Goal: Check status: Check status

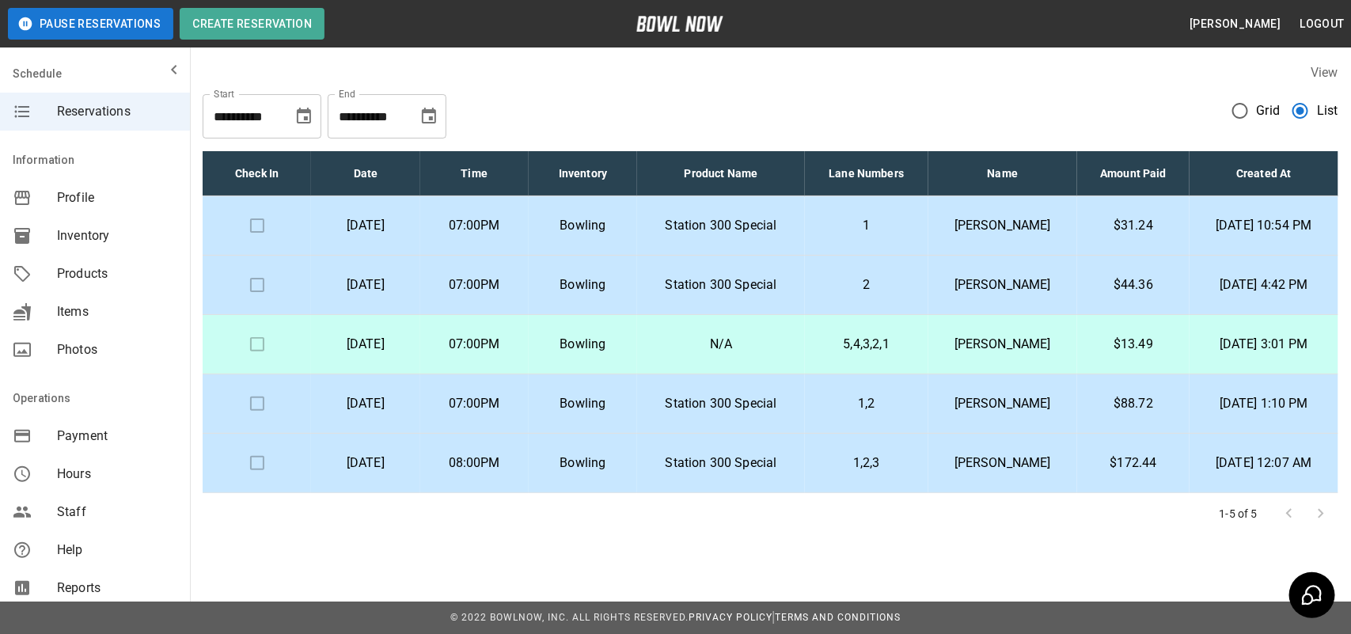
click at [879, 222] on p "1" at bounding box center [865, 225] width 97 height 19
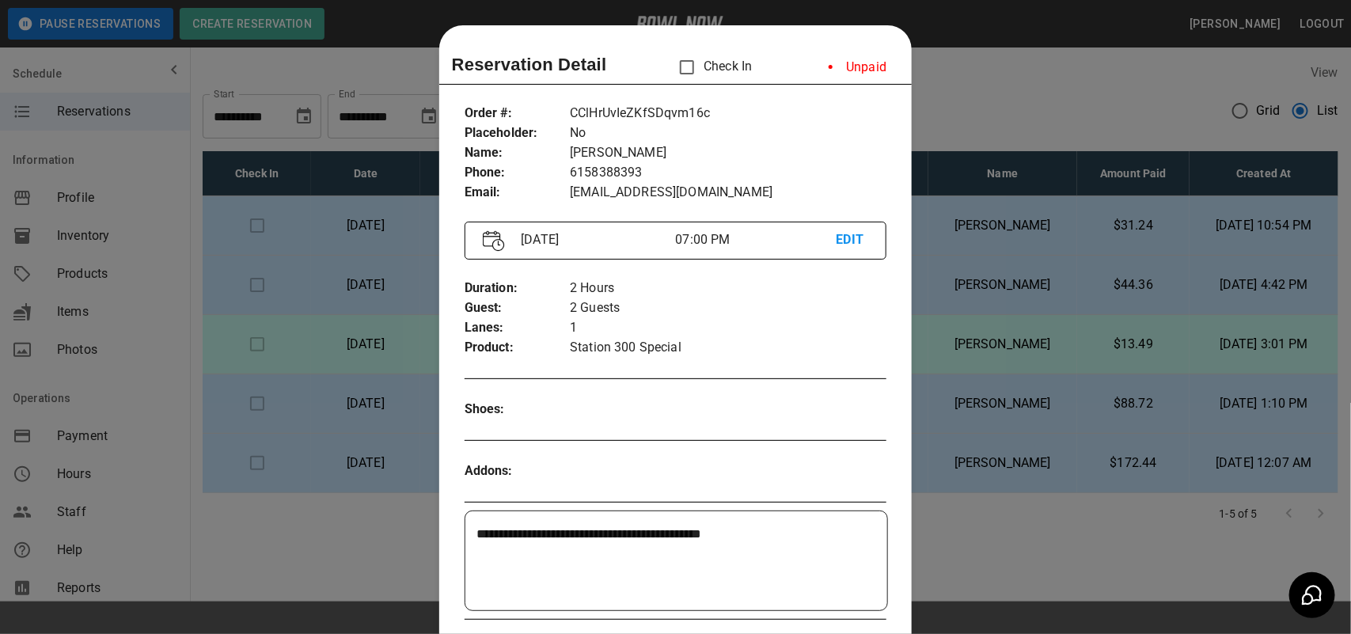
scroll to position [25, 0]
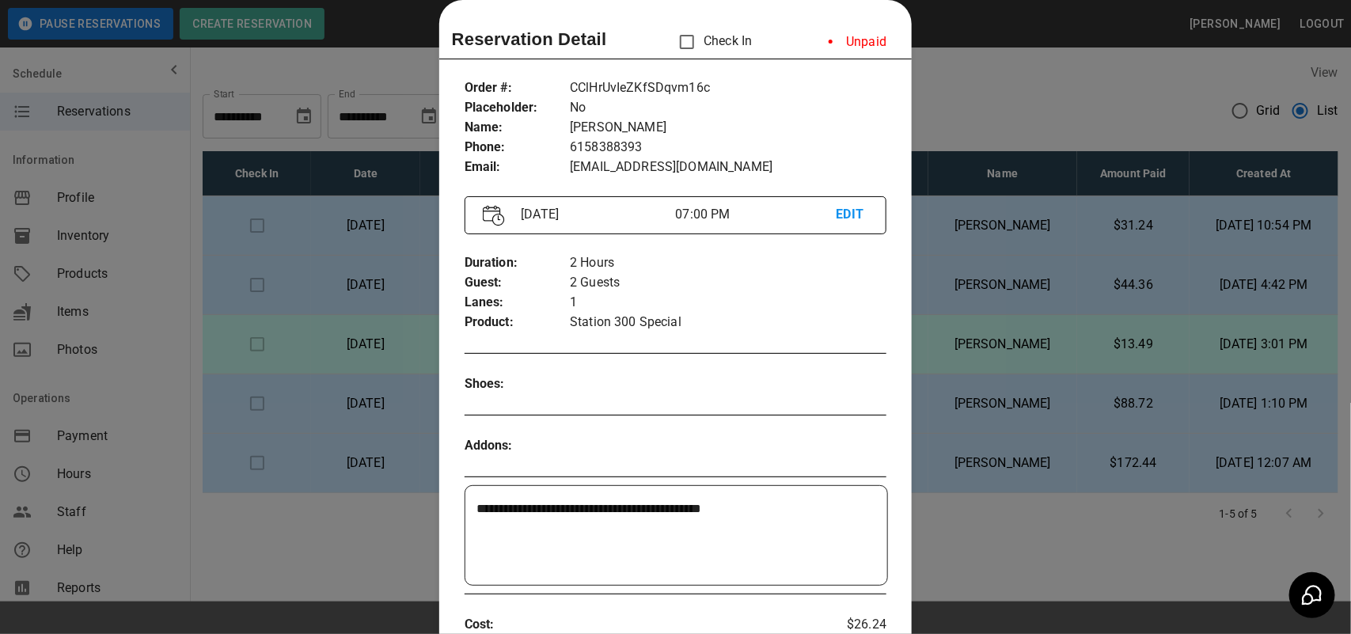
click at [983, 136] on div at bounding box center [675, 317] width 1351 height 634
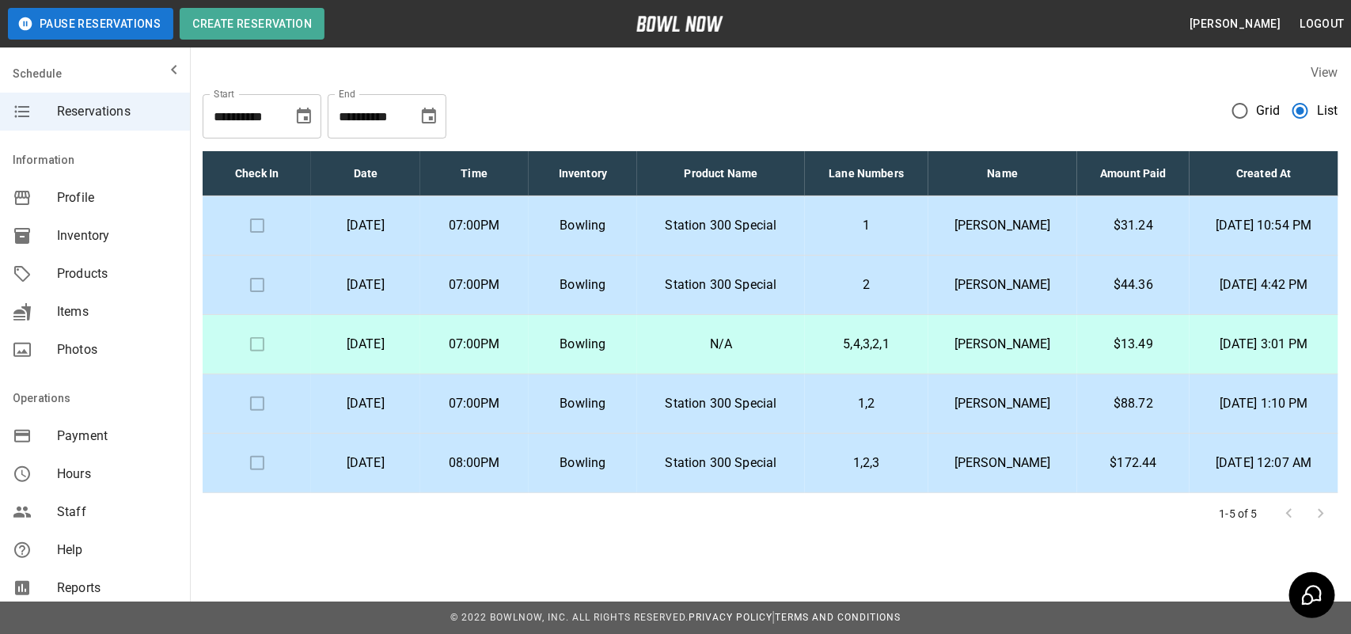
click at [955, 294] on p "[PERSON_NAME]" at bounding box center [1003, 284] width 124 height 19
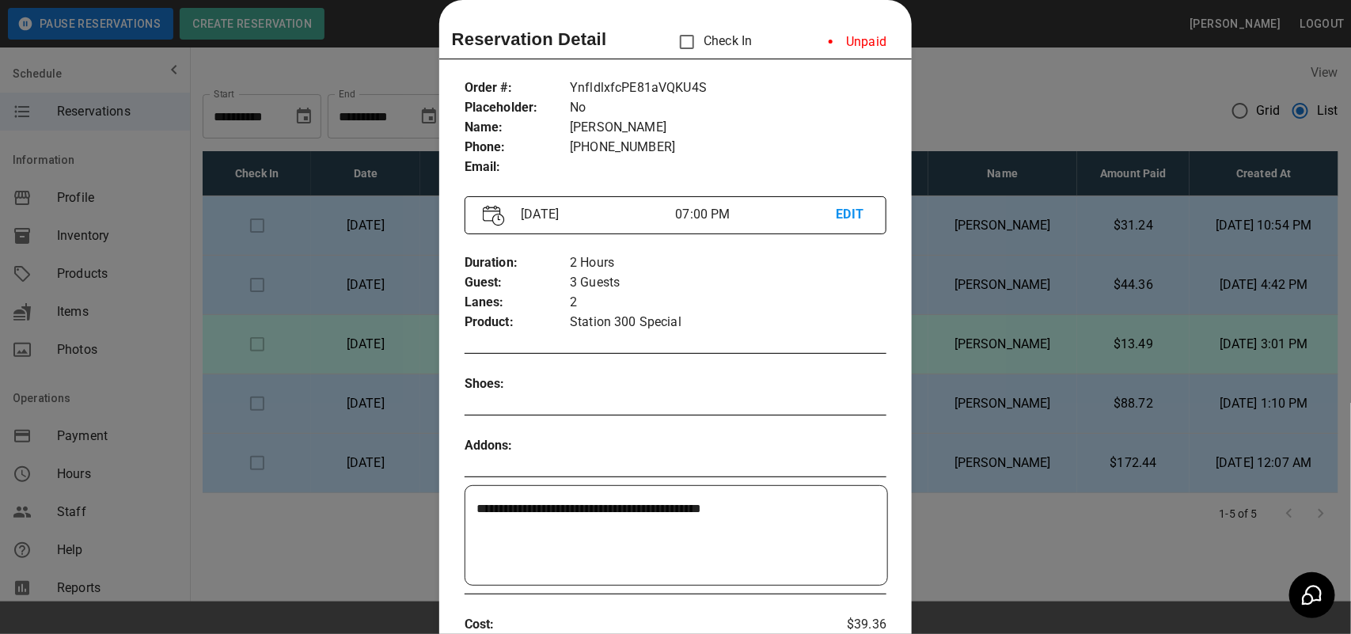
click at [953, 125] on div at bounding box center [675, 317] width 1351 height 634
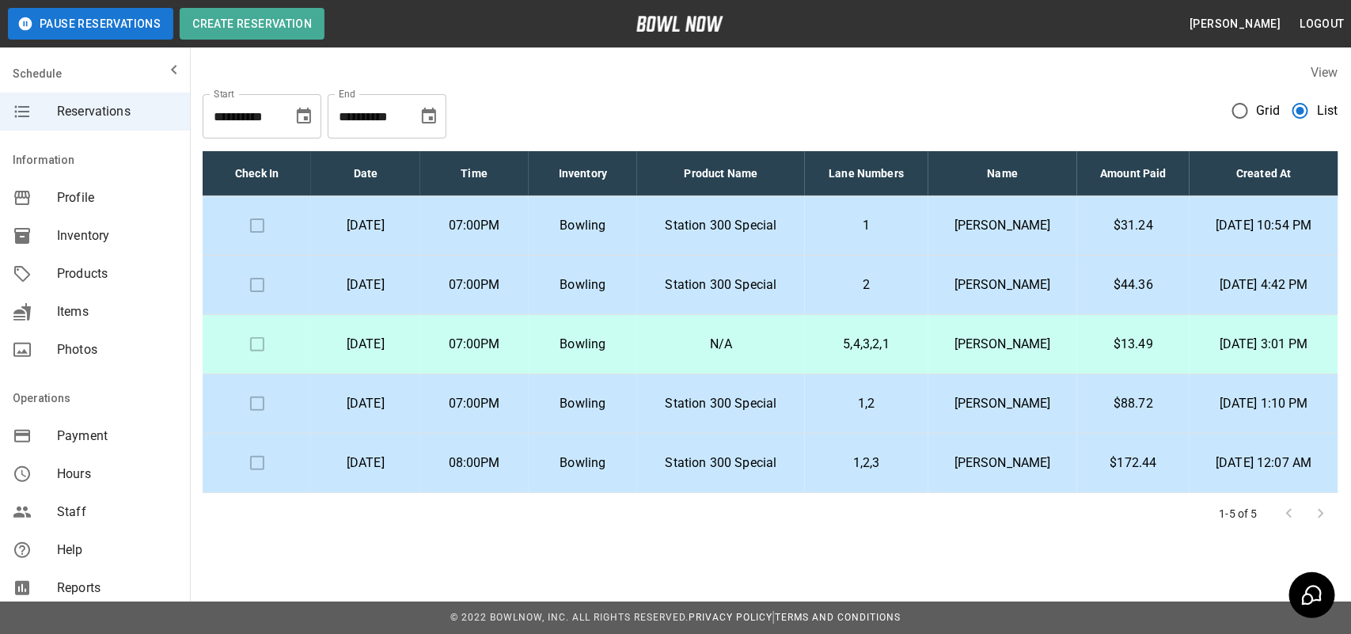
click at [987, 348] on p "[PERSON_NAME]" at bounding box center [1003, 344] width 124 height 19
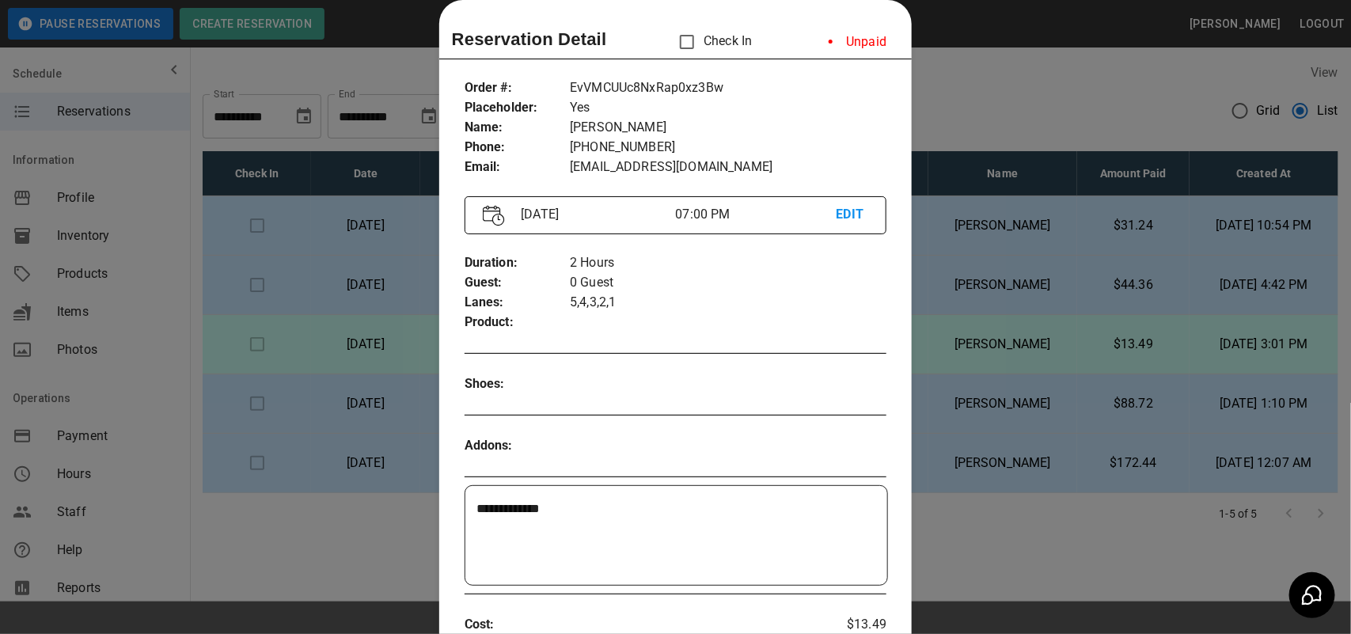
click at [1177, 157] on div at bounding box center [675, 317] width 1351 height 634
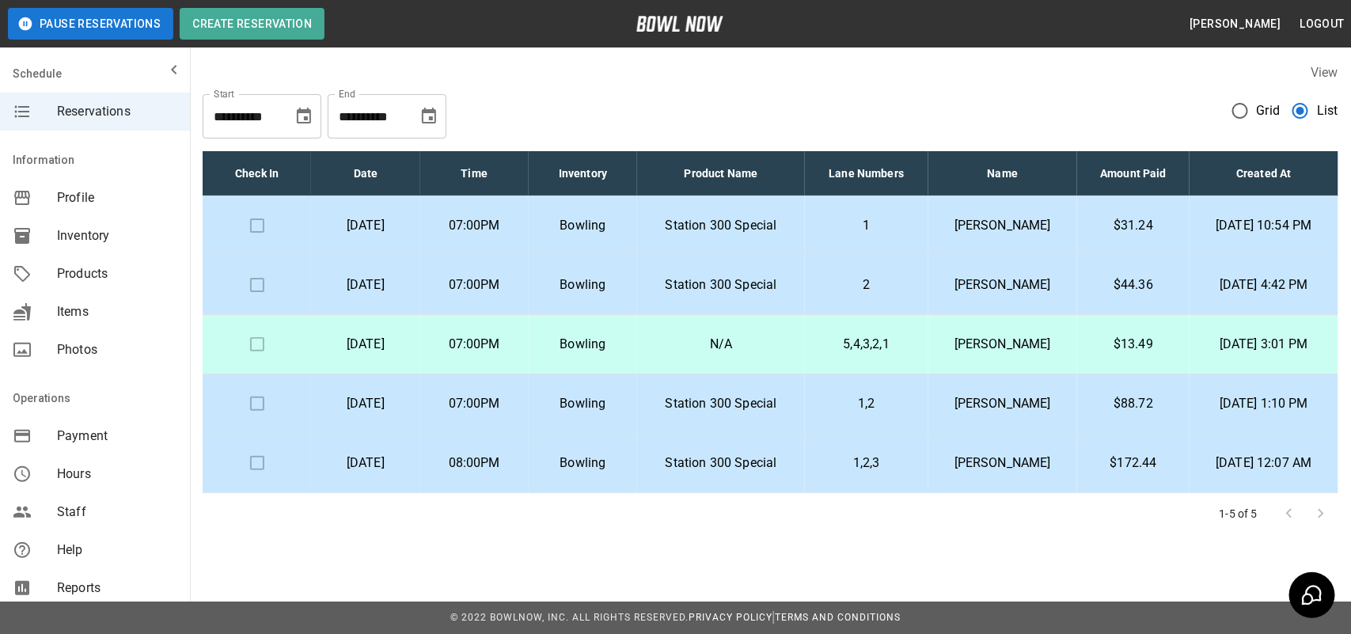
click at [1121, 293] on p "$44.36" at bounding box center [1133, 284] width 87 height 19
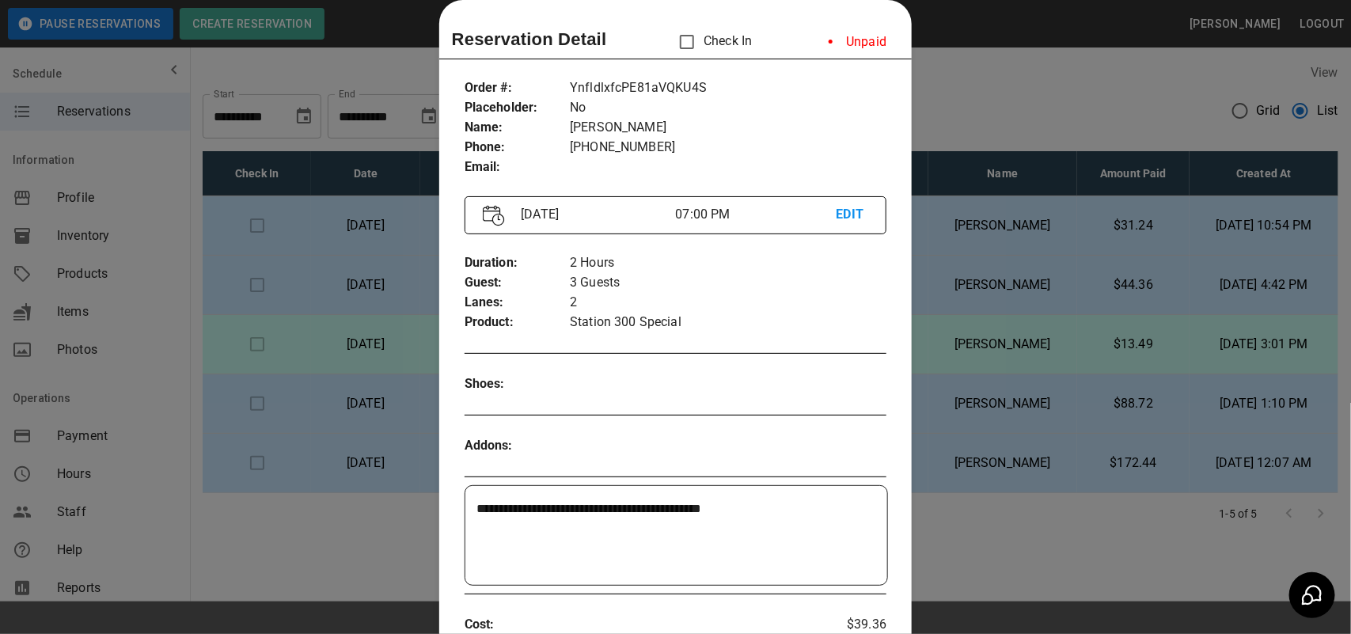
click at [1066, 229] on div at bounding box center [675, 317] width 1351 height 634
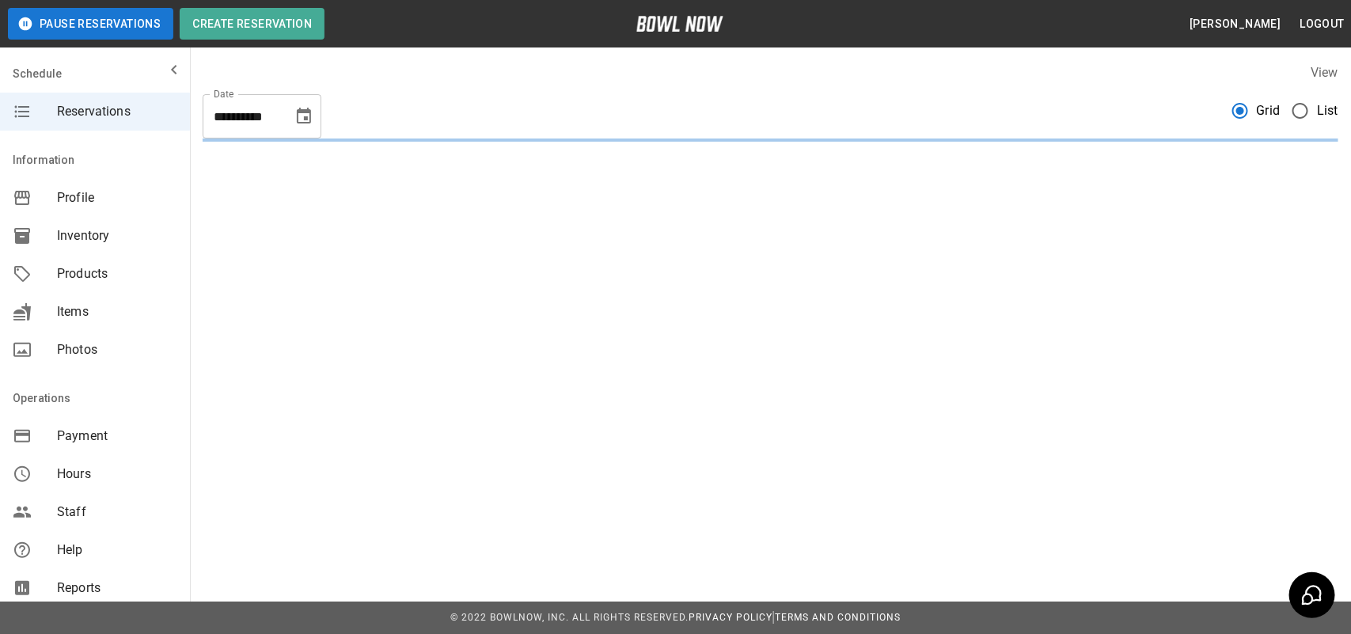
click at [1317, 109] on span "List" at bounding box center [1327, 110] width 21 height 19
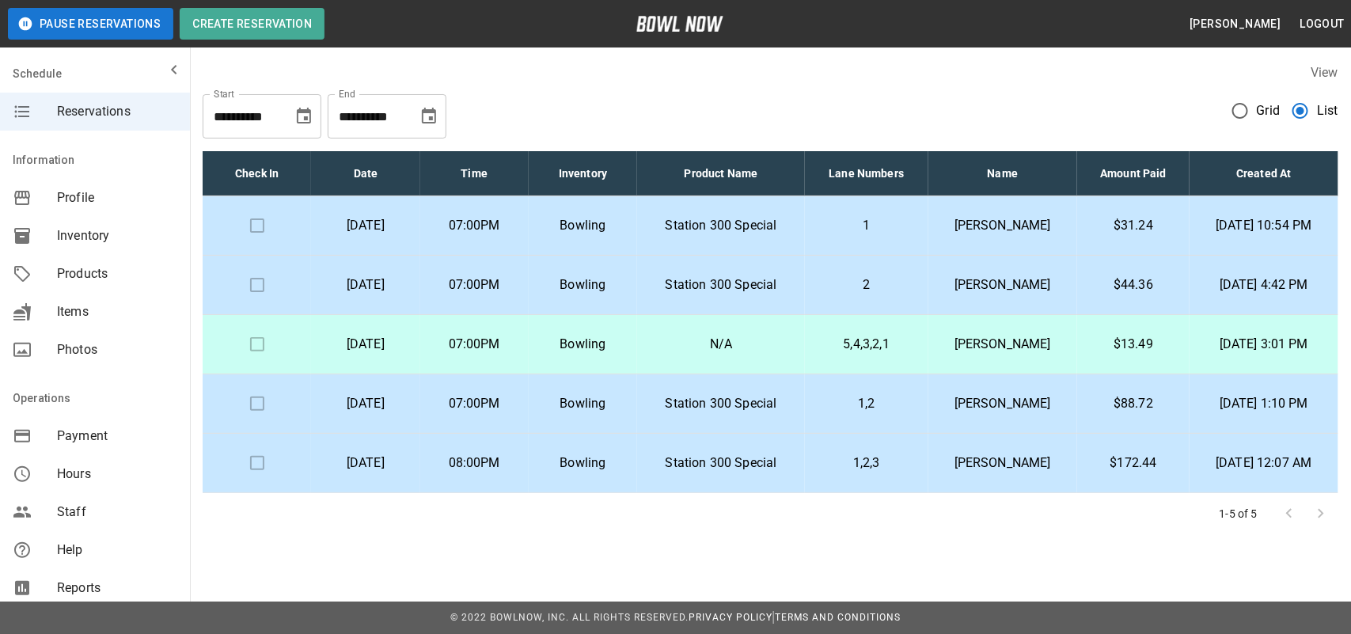
click at [247, 286] on td at bounding box center [257, 285] width 108 height 59
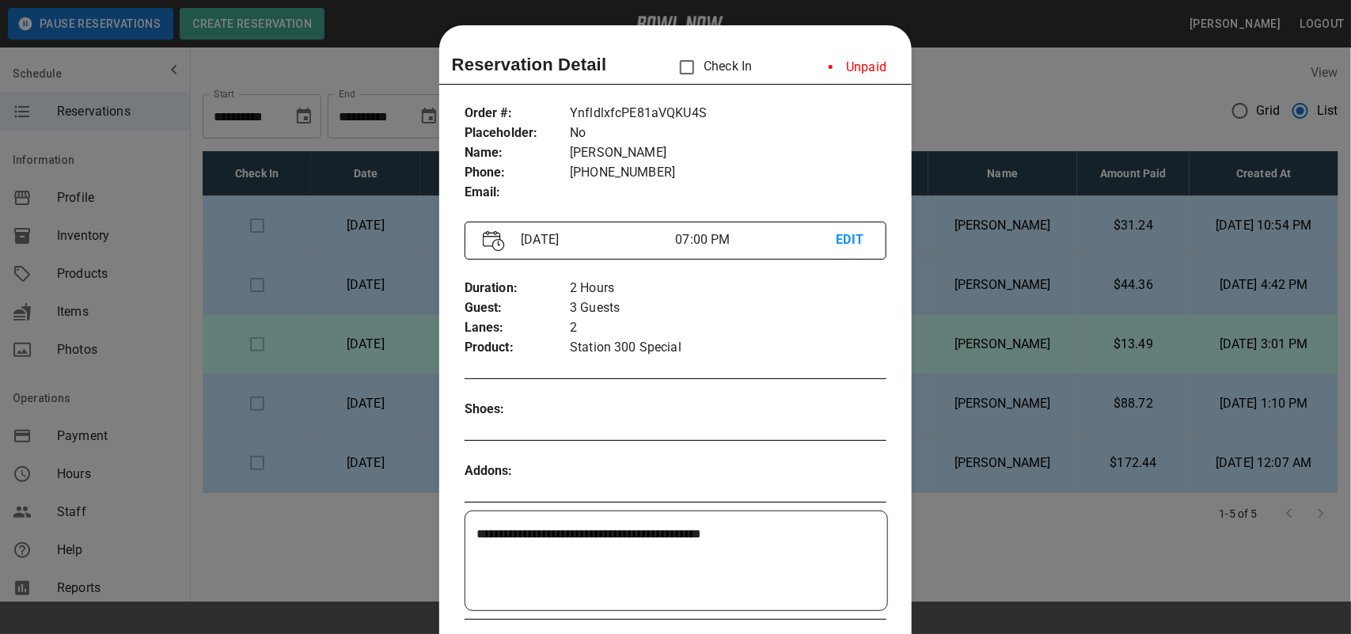
scroll to position [25, 0]
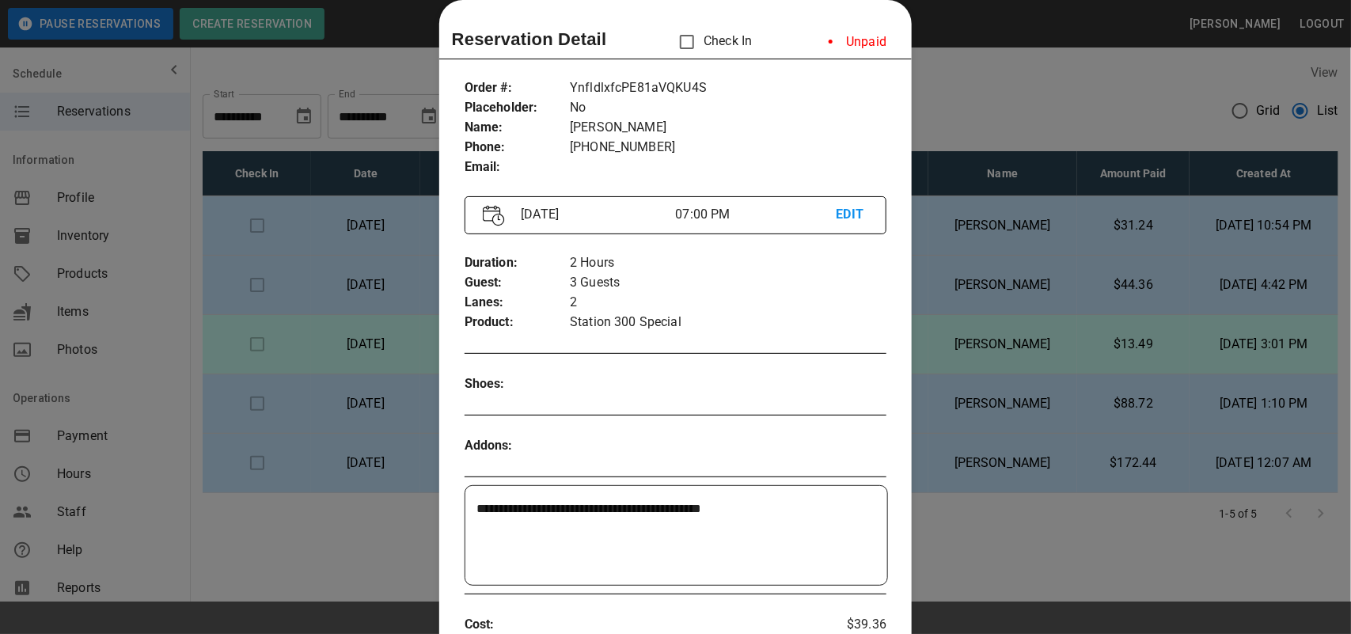
click at [915, 422] on div at bounding box center [675, 317] width 1351 height 634
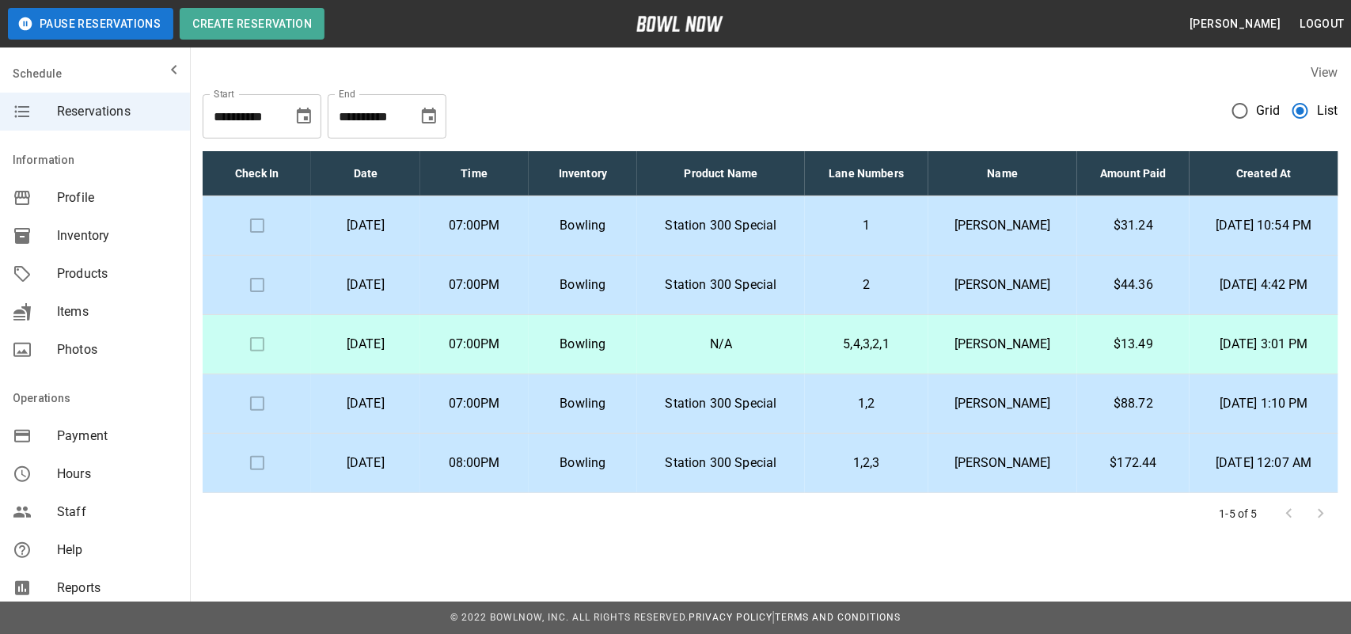
click at [253, 290] on td at bounding box center [257, 285] width 108 height 59
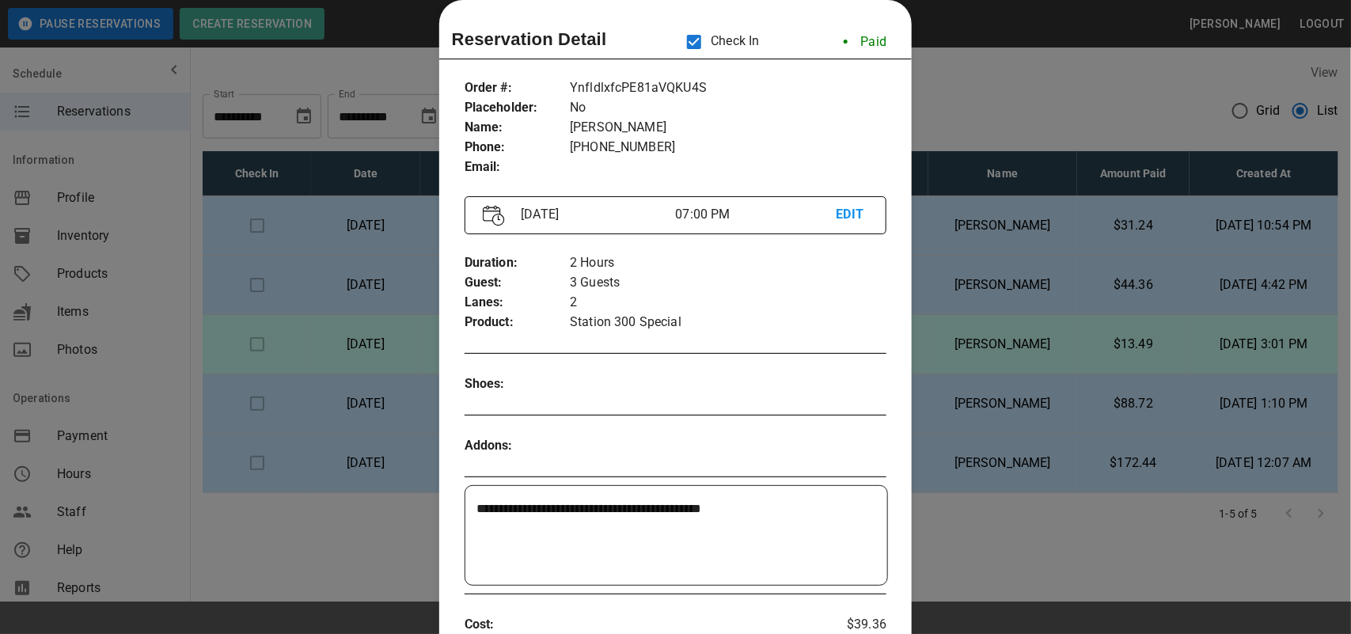
click at [934, 361] on div at bounding box center [675, 317] width 1351 height 634
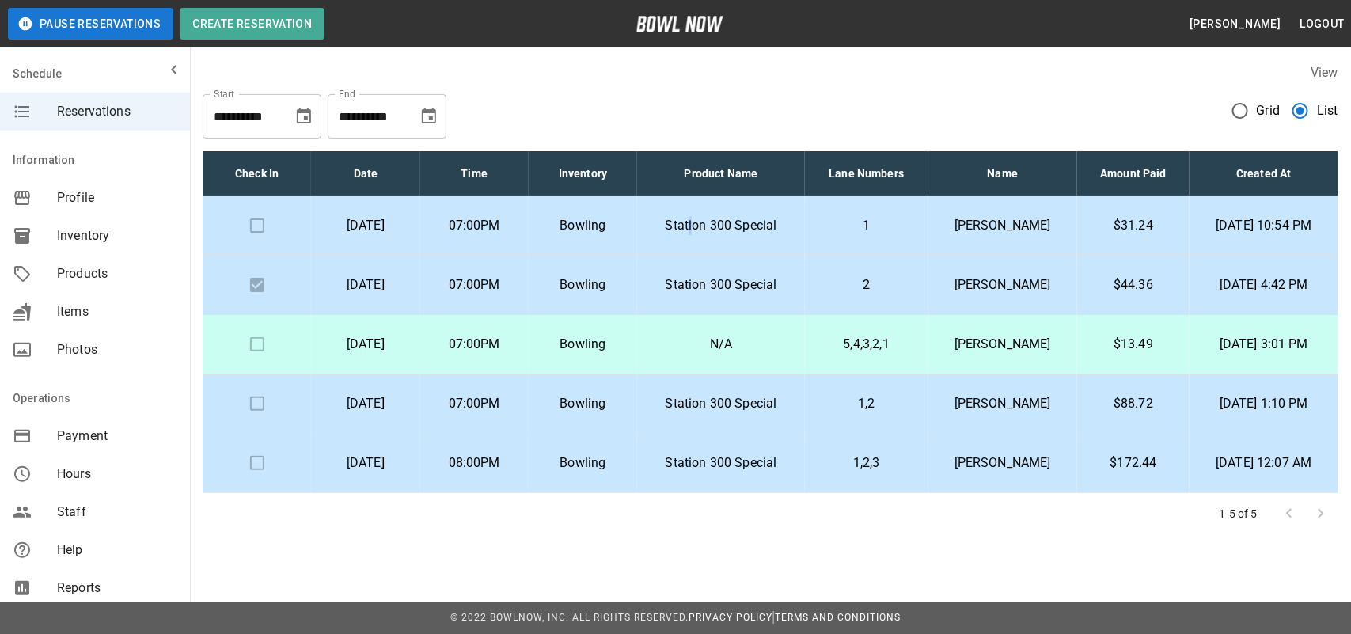
click at [726, 228] on p "Station 300 Special" at bounding box center [721, 225] width 142 height 19
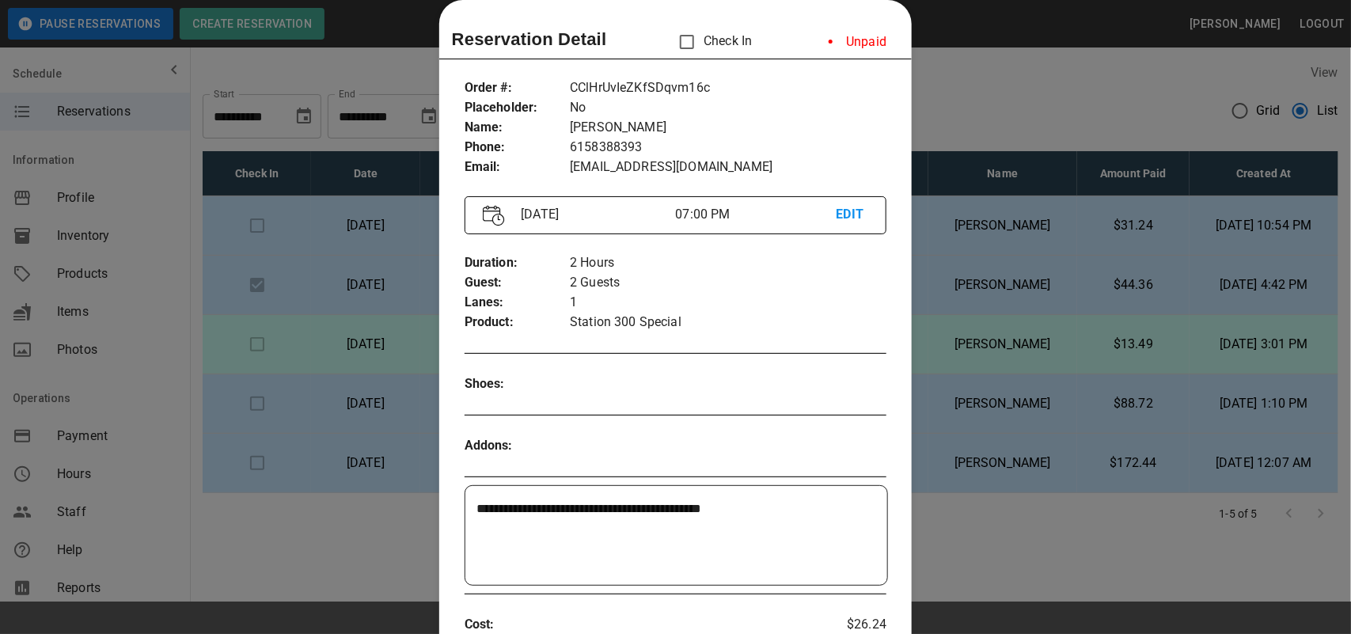
click at [1027, 93] on div at bounding box center [675, 317] width 1351 height 634
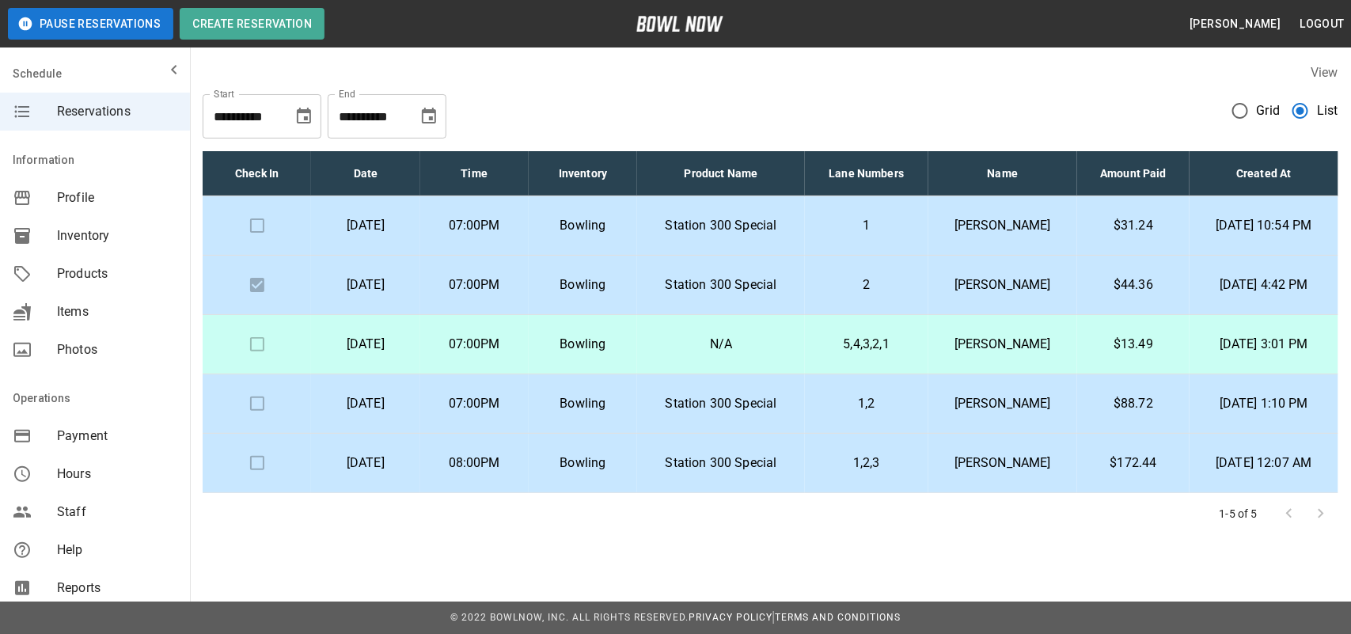
click at [771, 290] on p "Station 300 Special" at bounding box center [721, 284] width 142 height 19
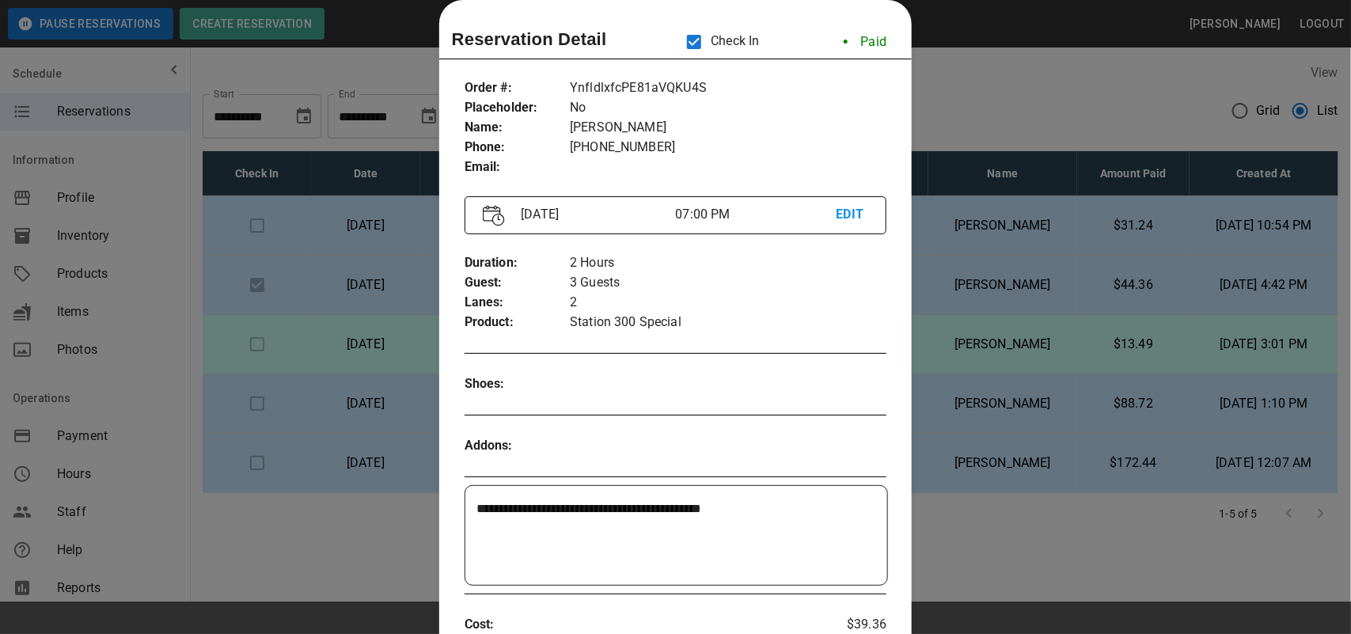
click at [1034, 80] on div at bounding box center [675, 317] width 1351 height 634
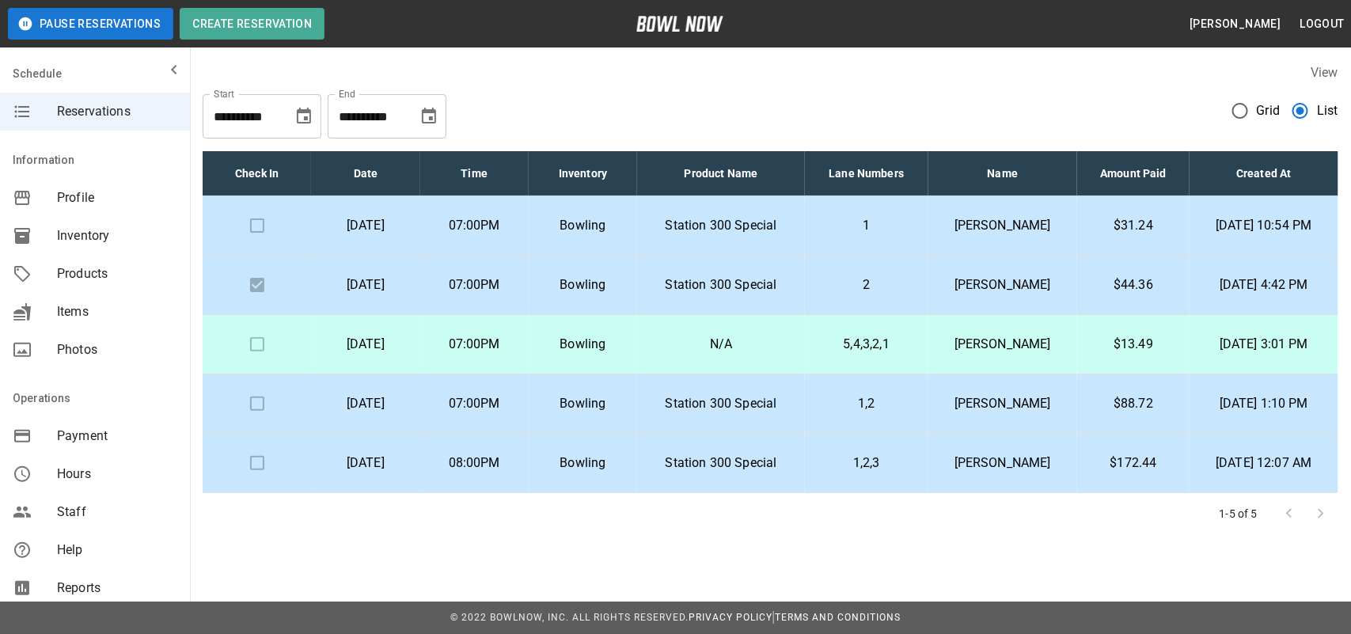
click at [805, 277] on td "Station 300 Special" at bounding box center [721, 285] width 168 height 59
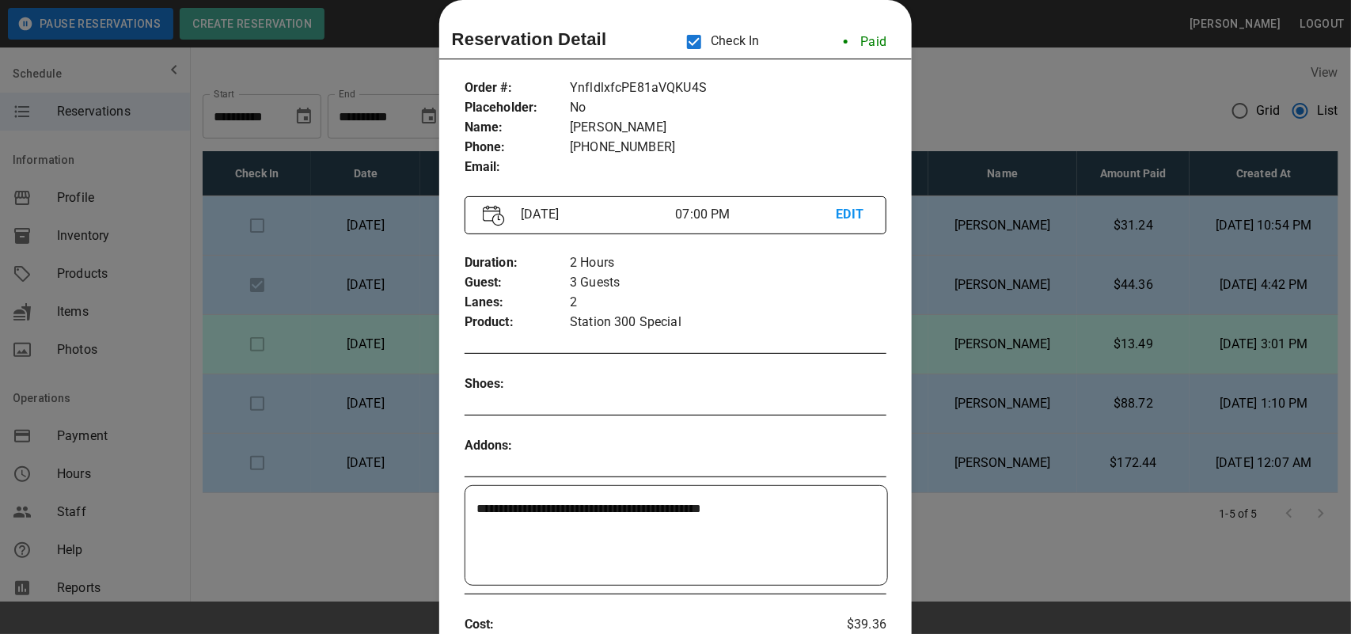
click at [1043, 101] on div at bounding box center [675, 317] width 1351 height 634
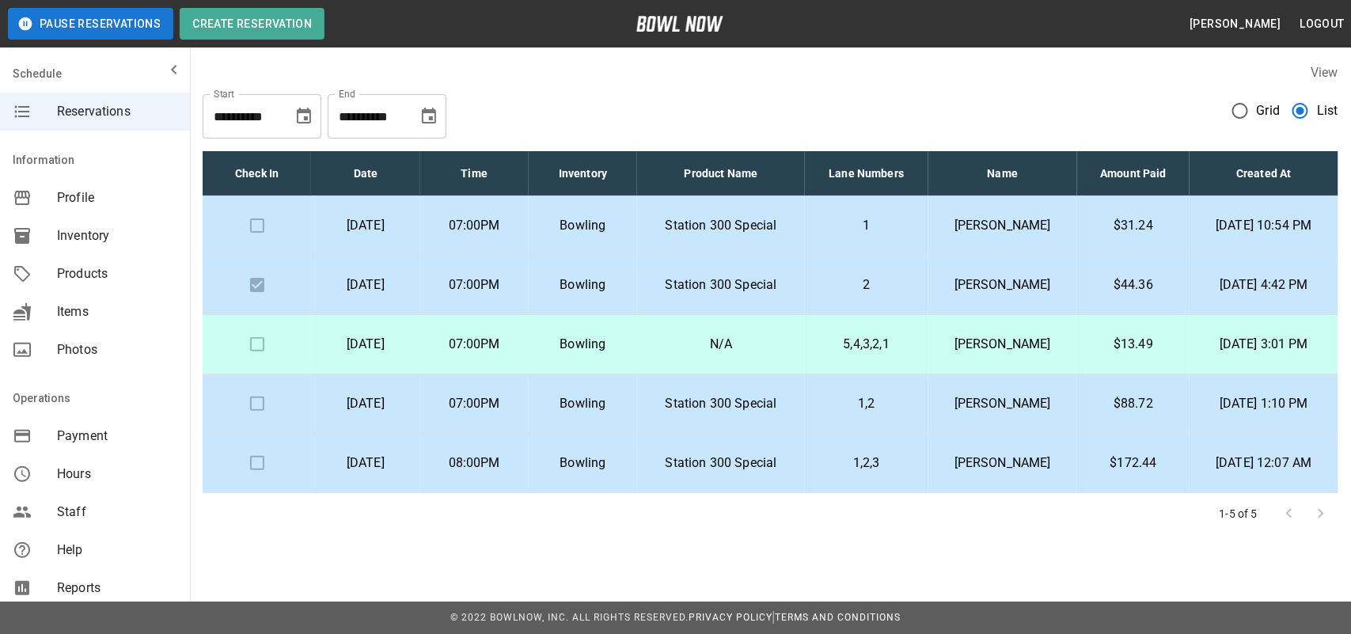
click at [772, 223] on p "Station 300 Special" at bounding box center [721, 225] width 142 height 19
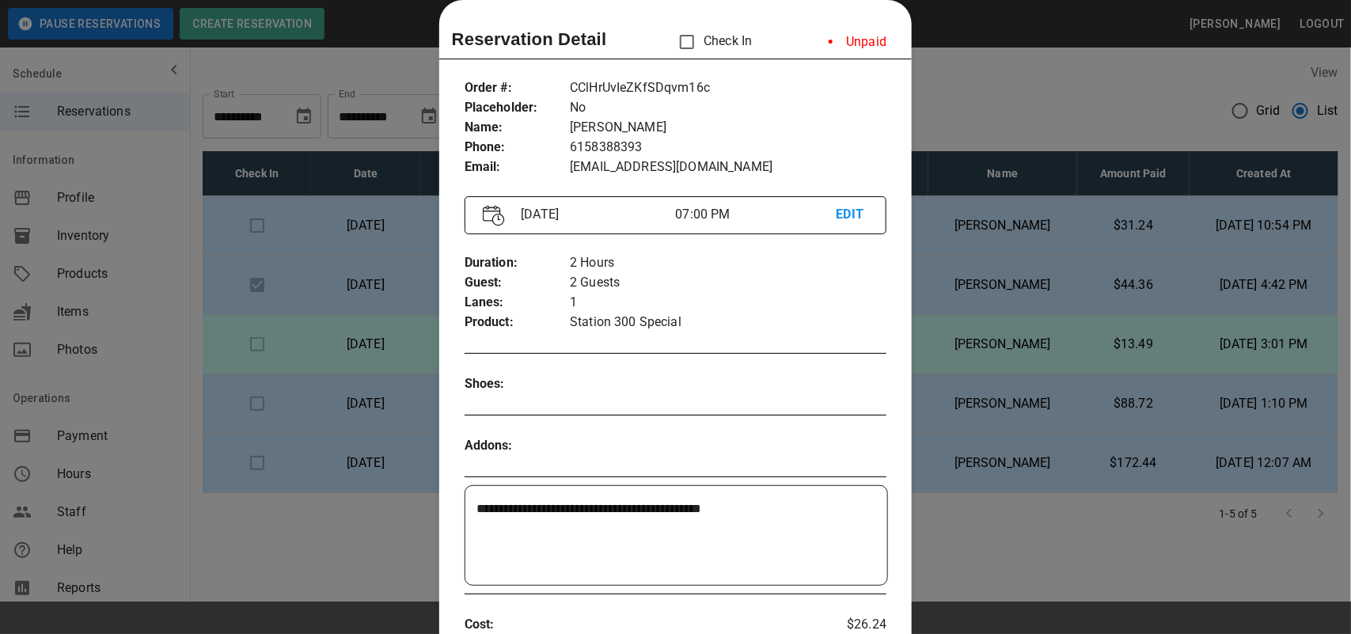
click at [1026, 101] on div at bounding box center [675, 317] width 1351 height 634
